Goal: Information Seeking & Learning: Learn about a topic

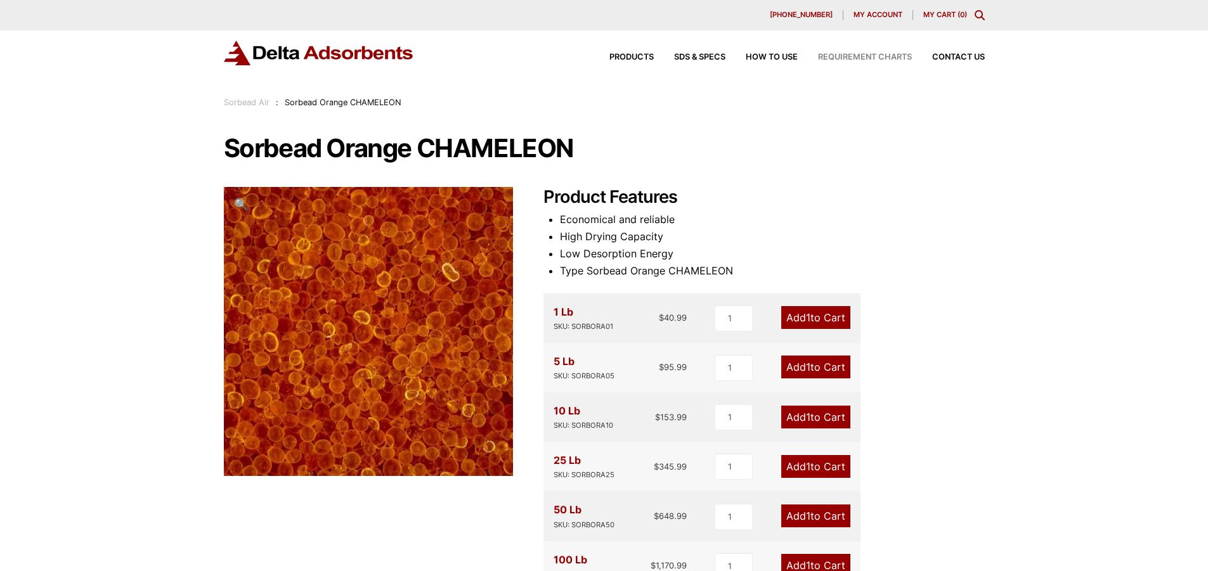
click at [889, 55] on span "Requirement Charts" at bounding box center [865, 57] width 94 height 8
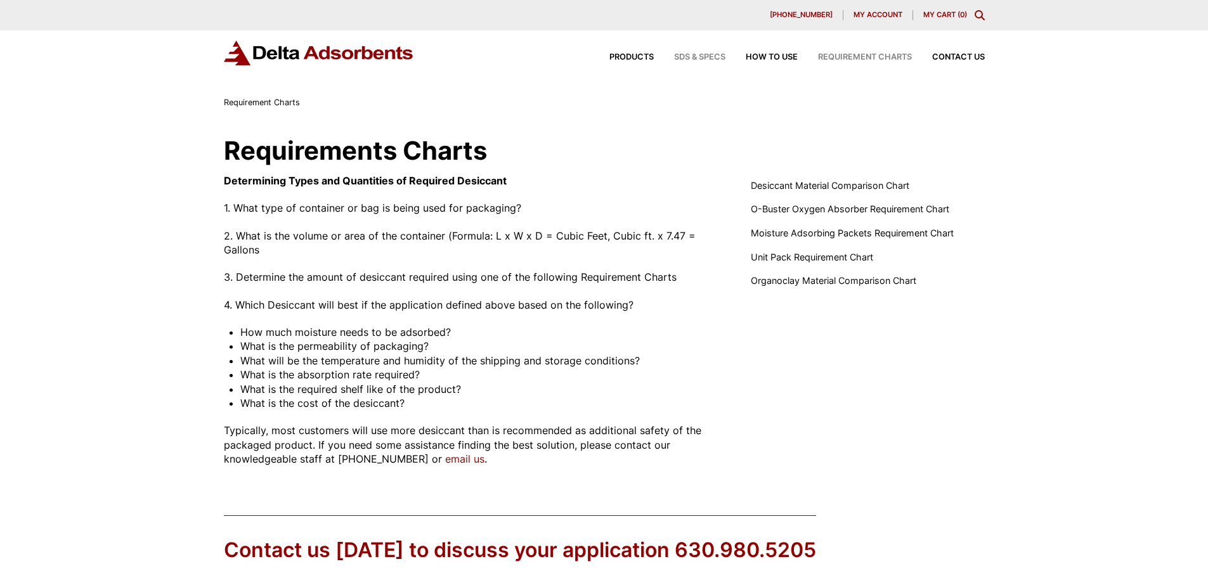
click at [712, 58] on span "SDS & SPECS" at bounding box center [699, 57] width 51 height 8
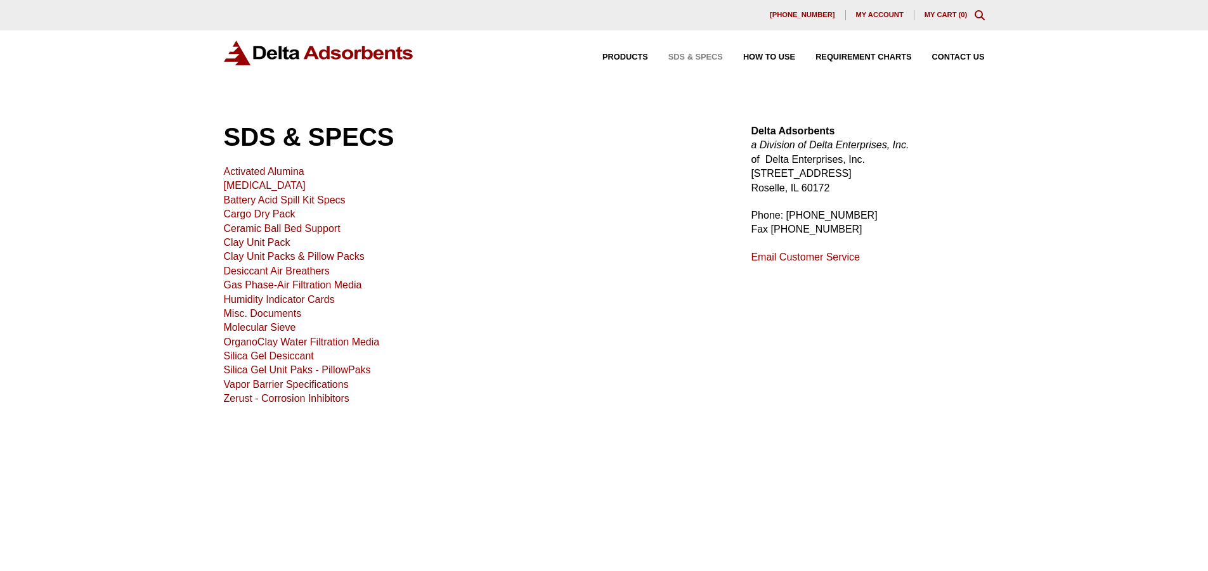
click at [271, 269] on link "Desiccant Air Breathers" at bounding box center [277, 271] width 106 height 11
click at [275, 285] on link "Gas Phase-Air Filtration Media" at bounding box center [293, 285] width 138 height 11
click at [264, 312] on link "Misc. Documents" at bounding box center [263, 313] width 78 height 11
click at [634, 57] on span "Products" at bounding box center [625, 57] width 46 height 8
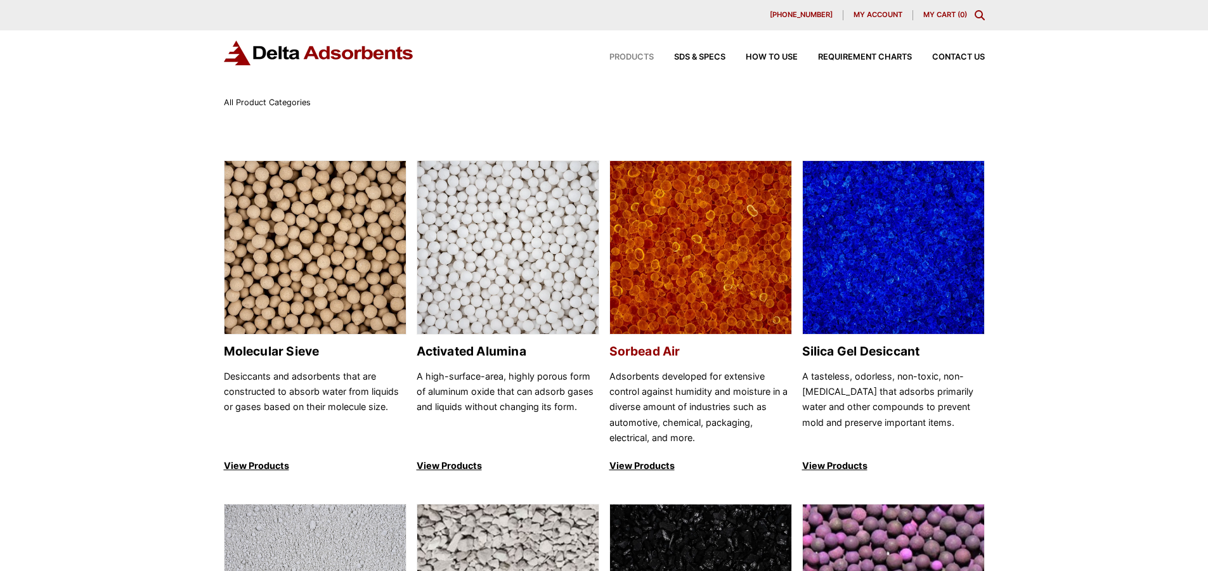
click at [712, 268] on img at bounding box center [700, 248] width 181 height 174
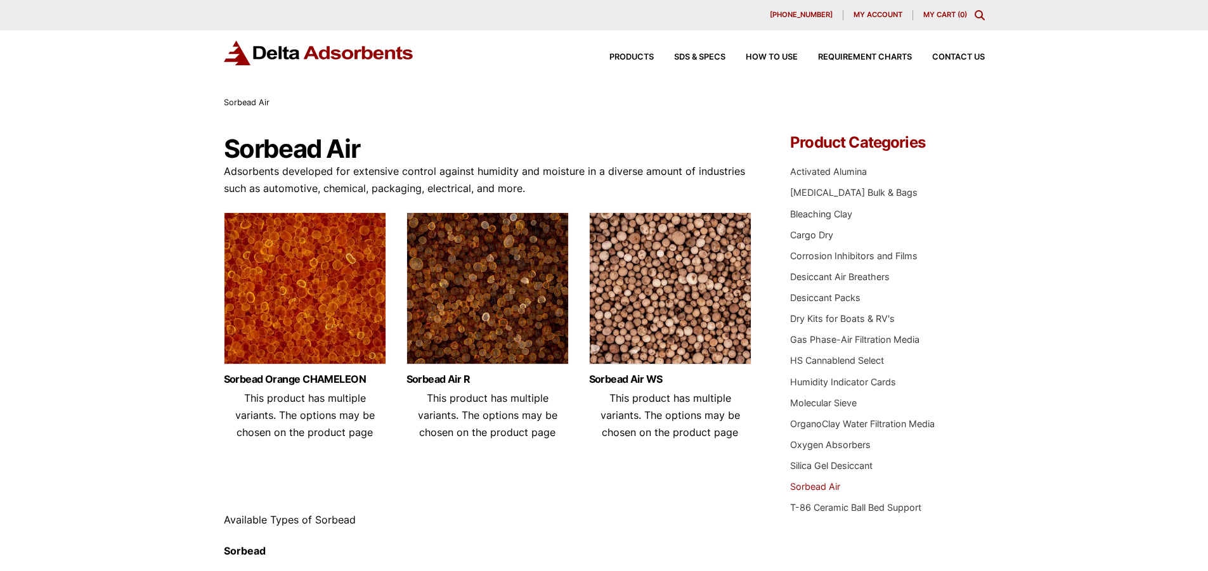
click at [313, 264] on img at bounding box center [305, 291] width 162 height 158
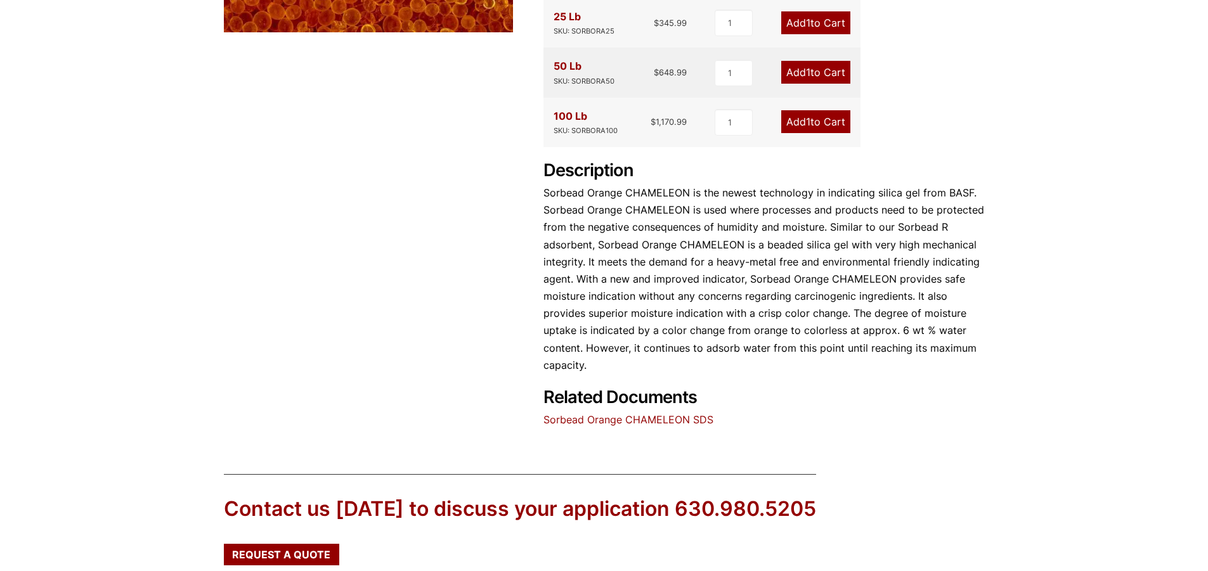
scroll to position [607, 0]
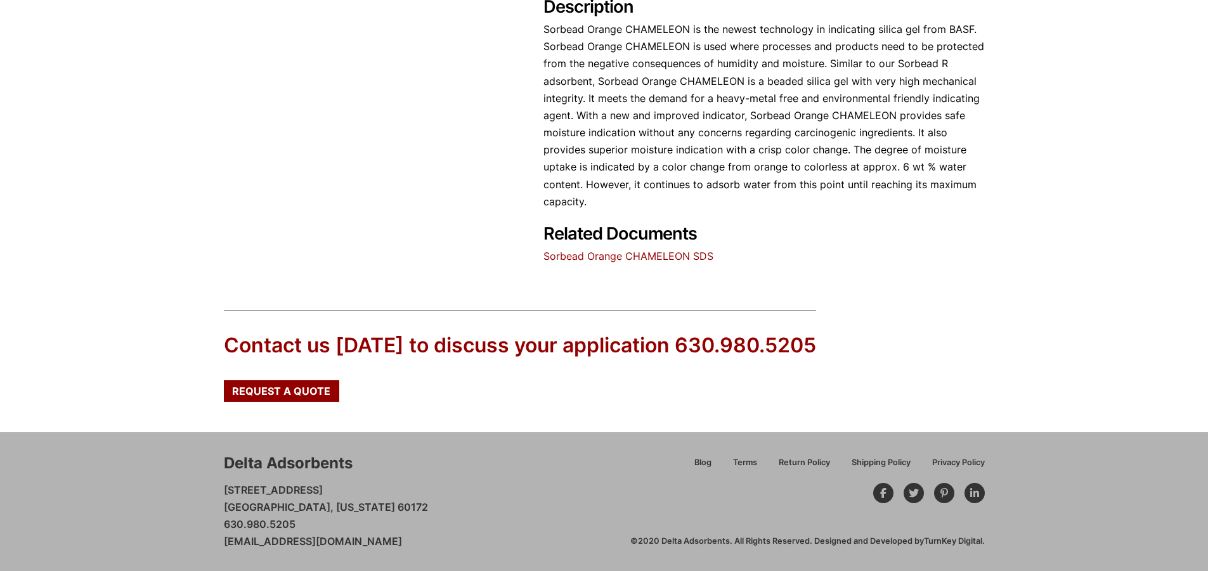
click at [608, 257] on link "Sorbead Orange CHAMELEON SDS" at bounding box center [628, 256] width 170 height 13
